Goal: Check status

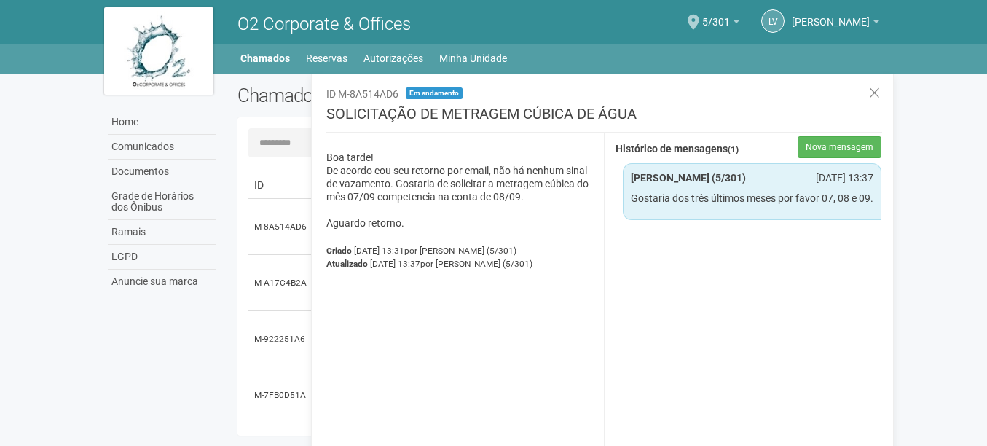
scroll to position [23, 0]
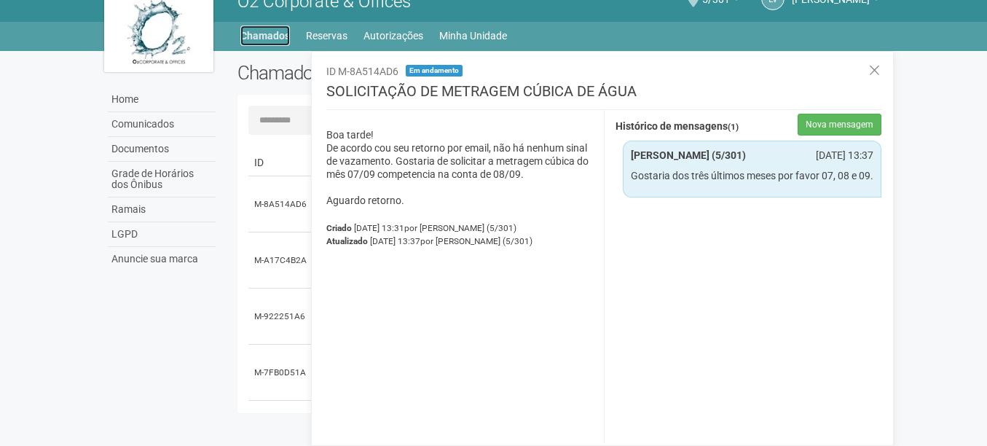
click at [275, 34] on link "Chamados" at bounding box center [265, 36] width 50 height 20
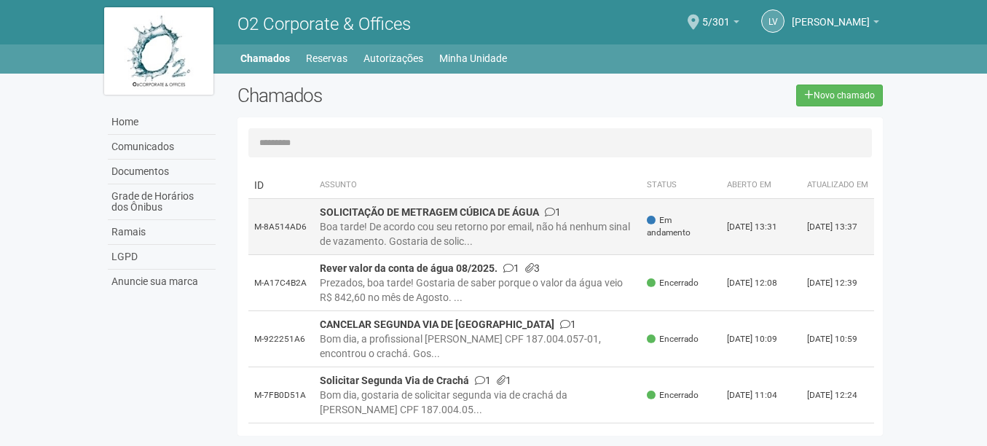
click at [485, 246] on div "Boa tarde! De acordo cou seu retorno por email, não há nenhum sinal de vazament…" at bounding box center [478, 233] width 316 height 29
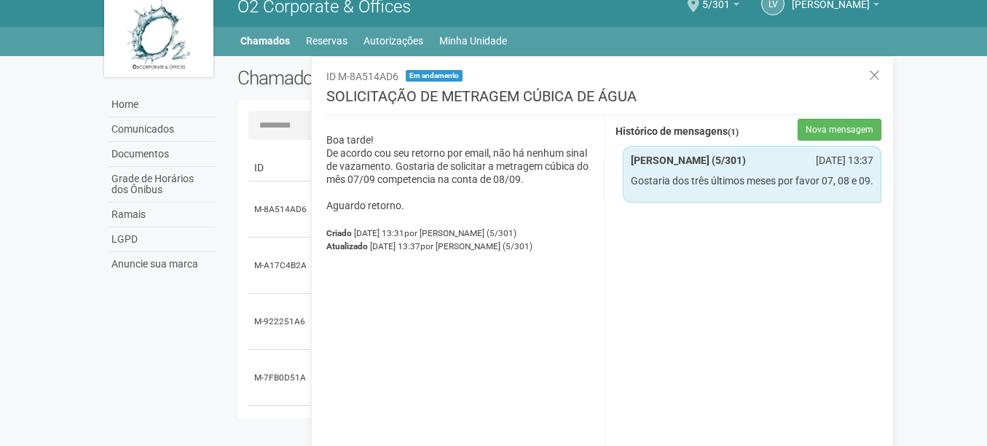
scroll to position [23, 0]
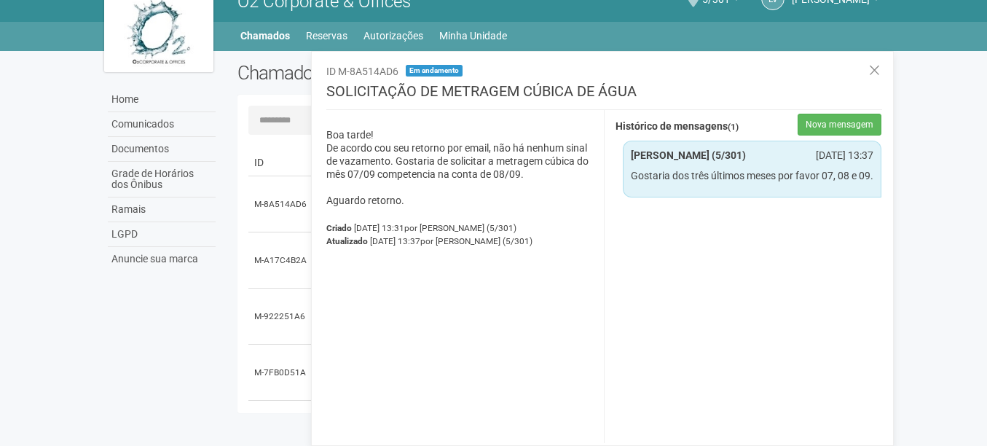
drag, startPoint x: 713, startPoint y: 118, endPoint x: 716, endPoint y: 126, distance: 8.3
click at [716, 126] on div "Histórico de mensagens (1) Nova mensagem" at bounding box center [749, 127] width 267 height 26
drag, startPoint x: 716, startPoint y: 126, endPoint x: 684, endPoint y: 126, distance: 31.3
click at [693, 126] on strong "Histórico de mensagens (1)" at bounding box center [677, 127] width 123 height 12
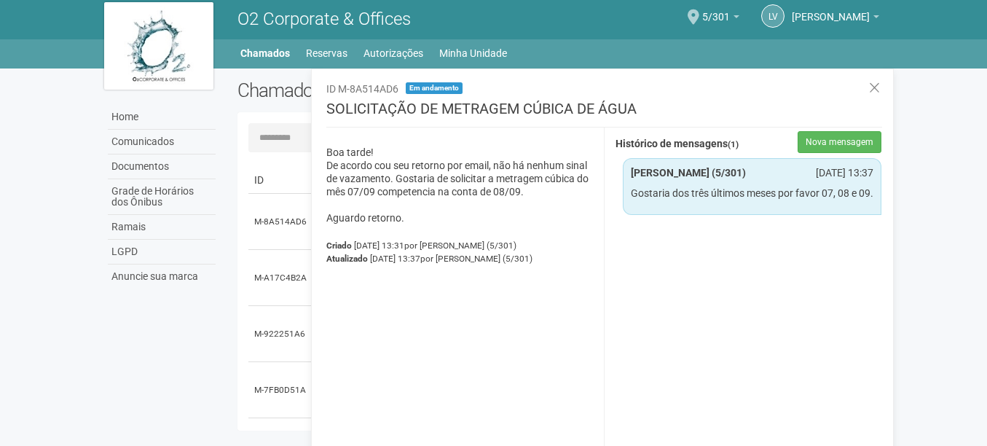
scroll to position [0, 0]
